Goal: Information Seeking & Learning: Learn about a topic

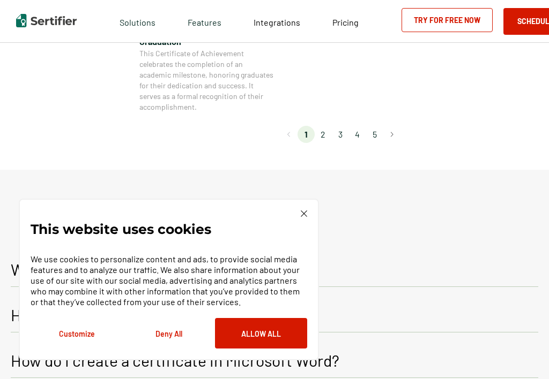
scroll to position [1125, 0]
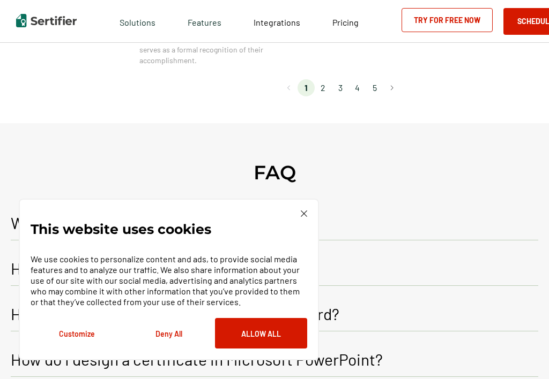
click at [256, 336] on button "Allow All" at bounding box center [261, 333] width 92 height 31
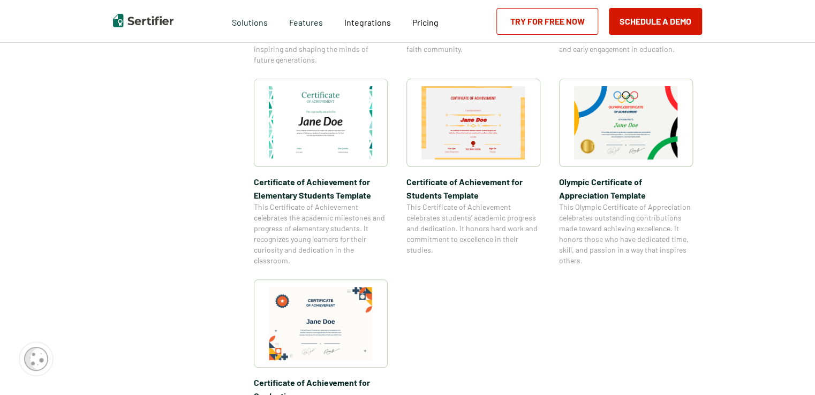
scroll to position [964, 0]
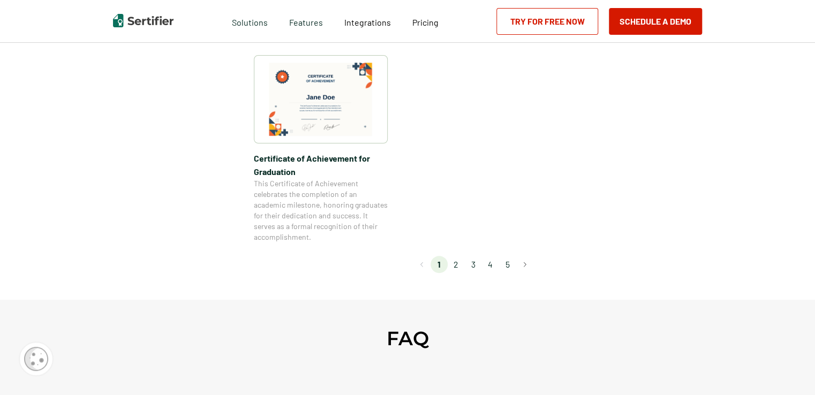
click at [458, 261] on li "2" at bounding box center [456, 264] width 17 height 17
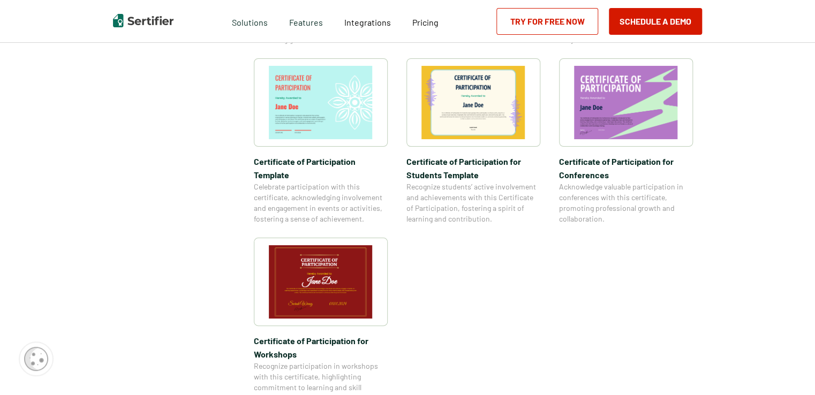
scroll to position [1018, 0]
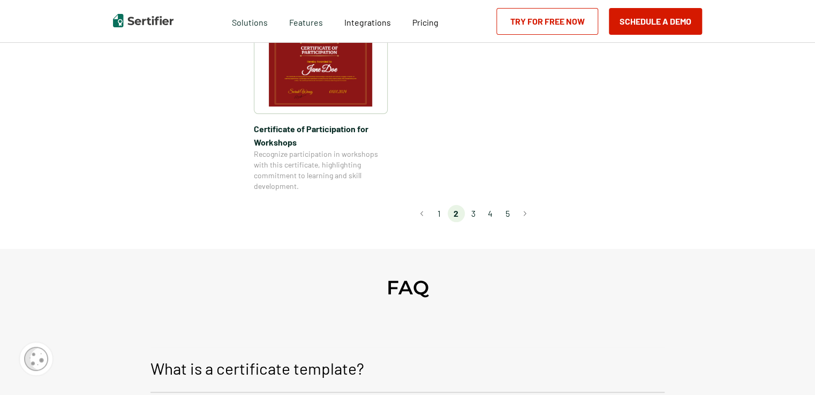
click at [476, 205] on li "3" at bounding box center [473, 213] width 17 height 17
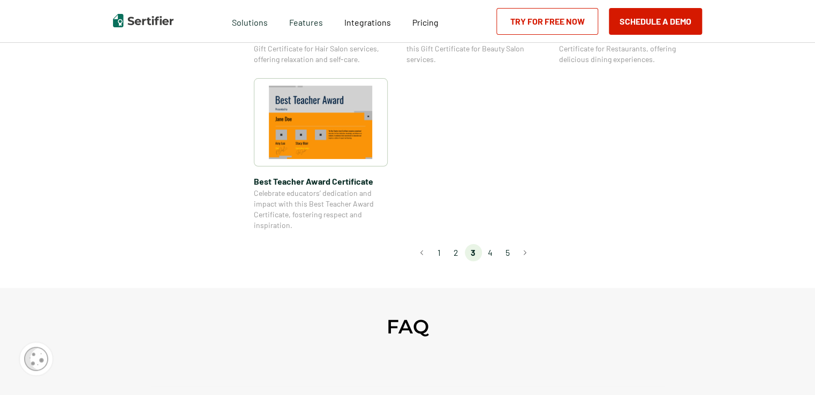
scroll to position [911, 0]
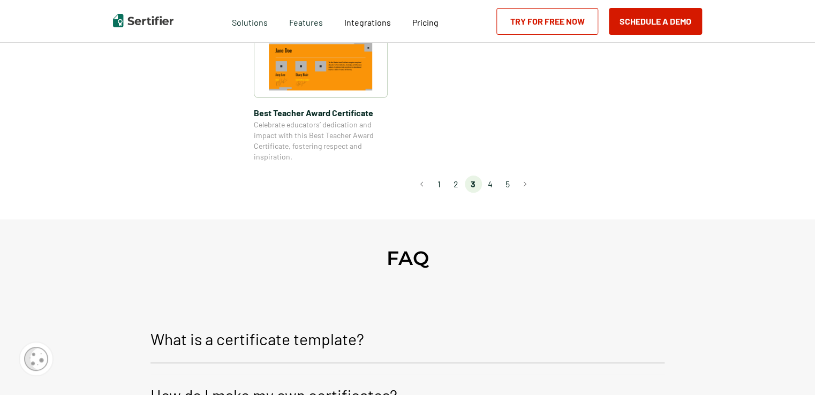
click at [492, 186] on li "4" at bounding box center [490, 184] width 17 height 17
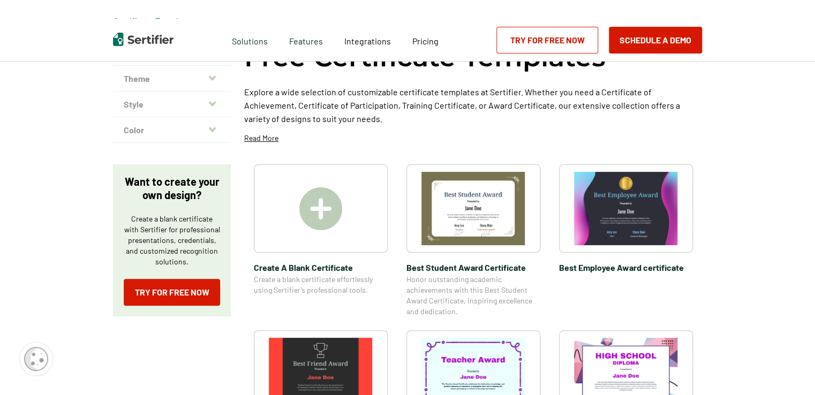
scroll to position [0, 0]
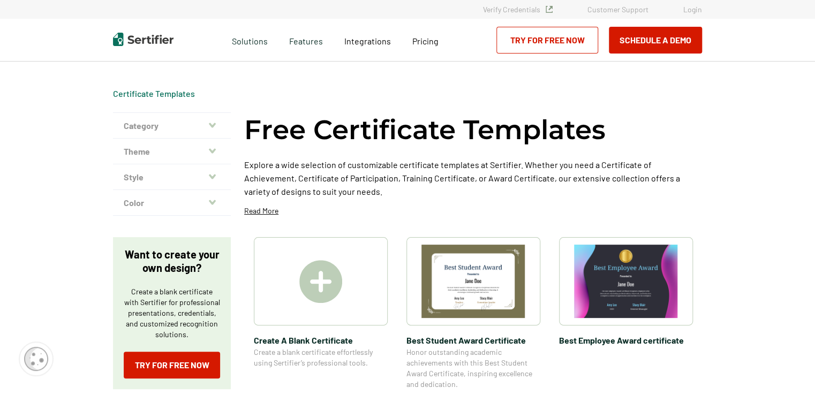
click at [212, 125] on icon "button" at bounding box center [212, 125] width 7 height 9
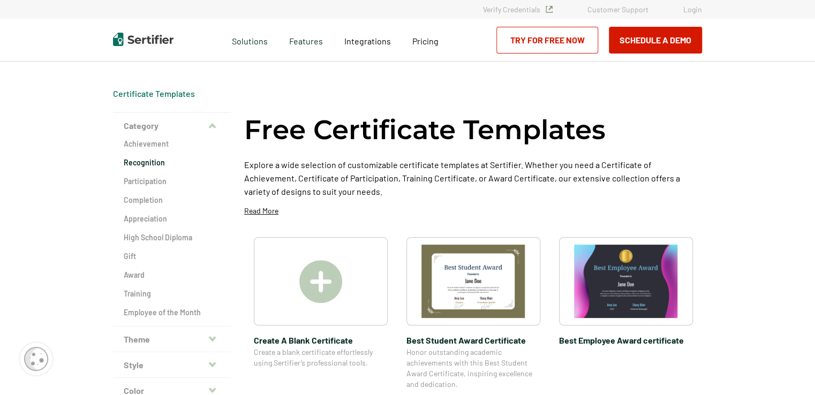
click at [162, 164] on h2 "Recognition" at bounding box center [172, 163] width 96 height 11
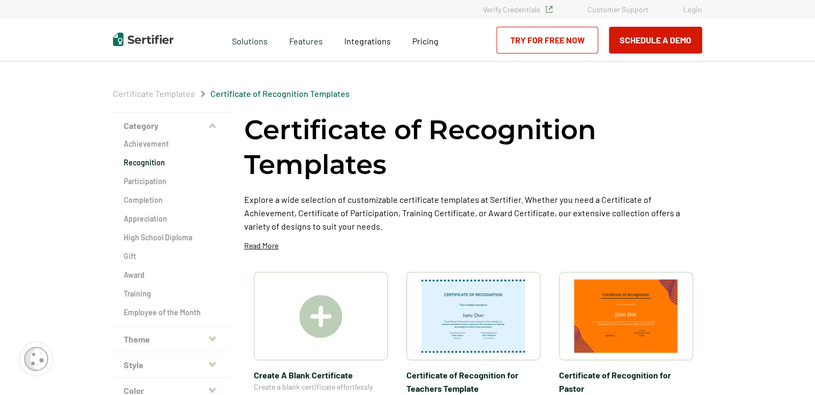
click at [214, 128] on icon "button" at bounding box center [212, 126] width 7 height 9
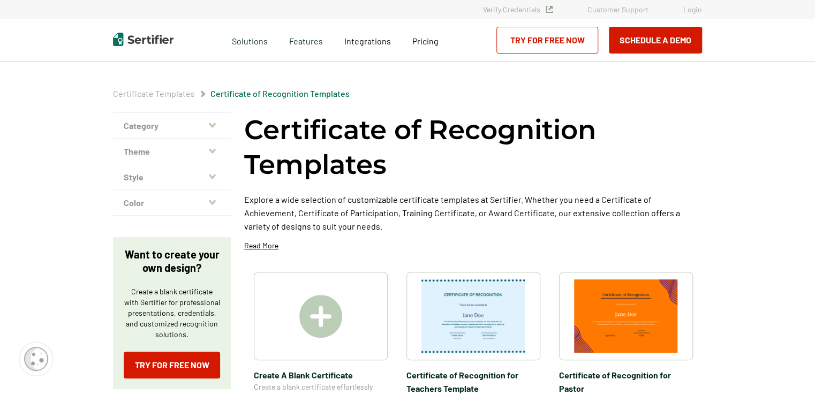
click at [210, 148] on icon "button" at bounding box center [212, 151] width 7 height 9
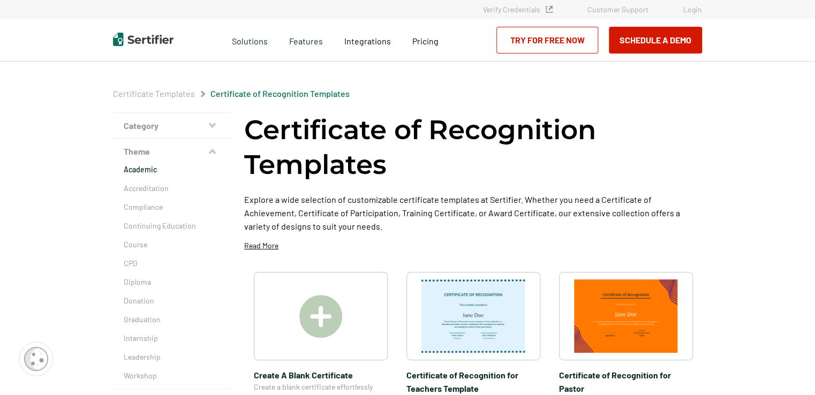
click at [136, 170] on p "Academic" at bounding box center [172, 169] width 96 height 11
